Goal: Information Seeking & Learning: Check status

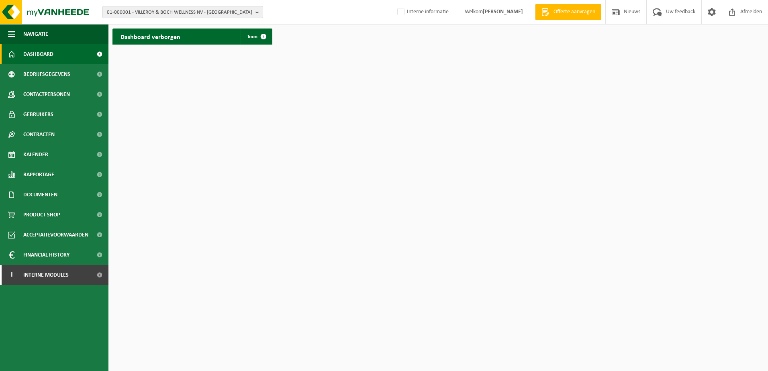
click at [174, 16] on span "01-000001 - VILLEROY & BOCH WELLNESS NV - ROESELARE" at bounding box center [179, 12] width 145 height 12
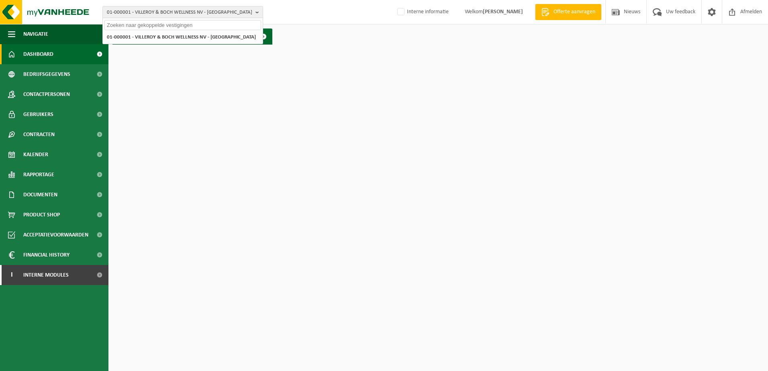
click at [164, 28] on input "text" at bounding box center [182, 25] width 157 height 10
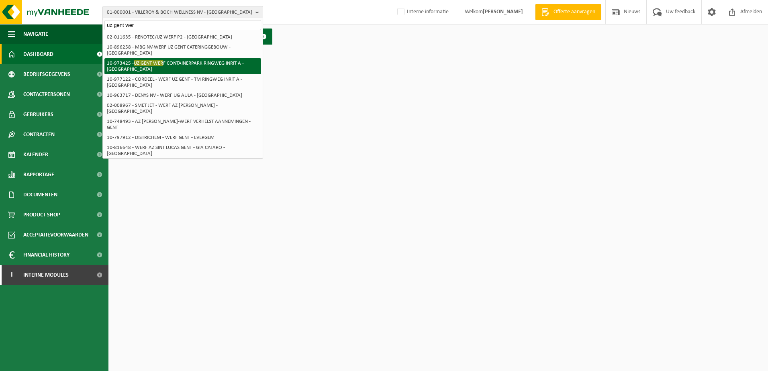
type input "uz gent wer"
click at [189, 58] on li "10-973425 - UZ GENT WER F CONTAINERPARK RINGWEG INRIT A - GENT" at bounding box center [182, 66] width 157 height 16
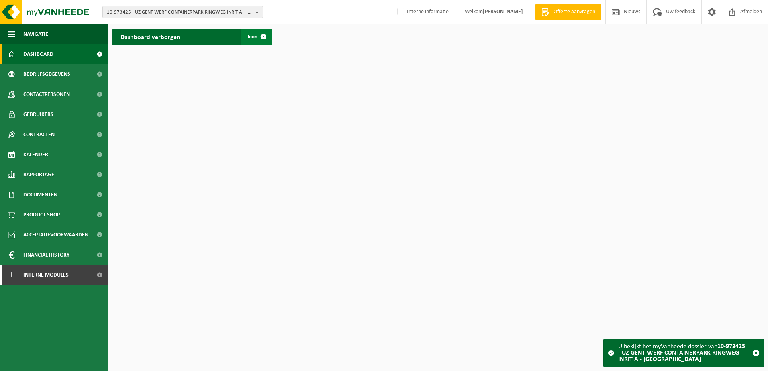
click at [247, 35] on span "Toon" at bounding box center [252, 36] width 10 height 5
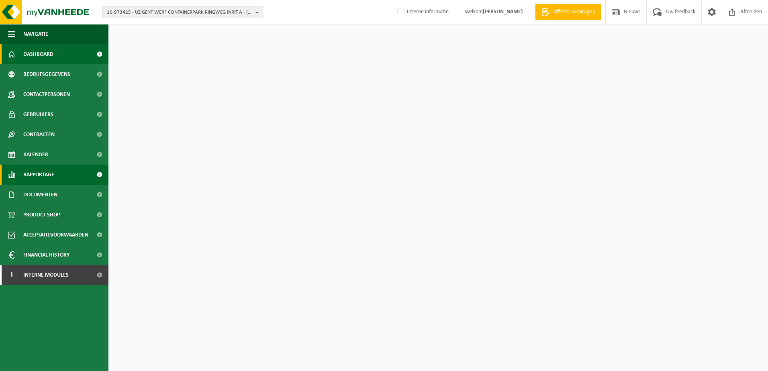
click at [51, 173] on span "Rapportage" at bounding box center [38, 175] width 31 height 20
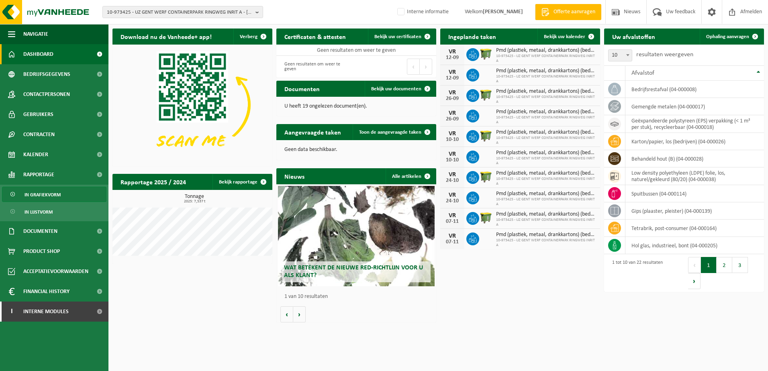
click at [58, 194] on span "In grafiekvorm" at bounding box center [43, 194] width 36 height 15
